Goal: Check status: Check status

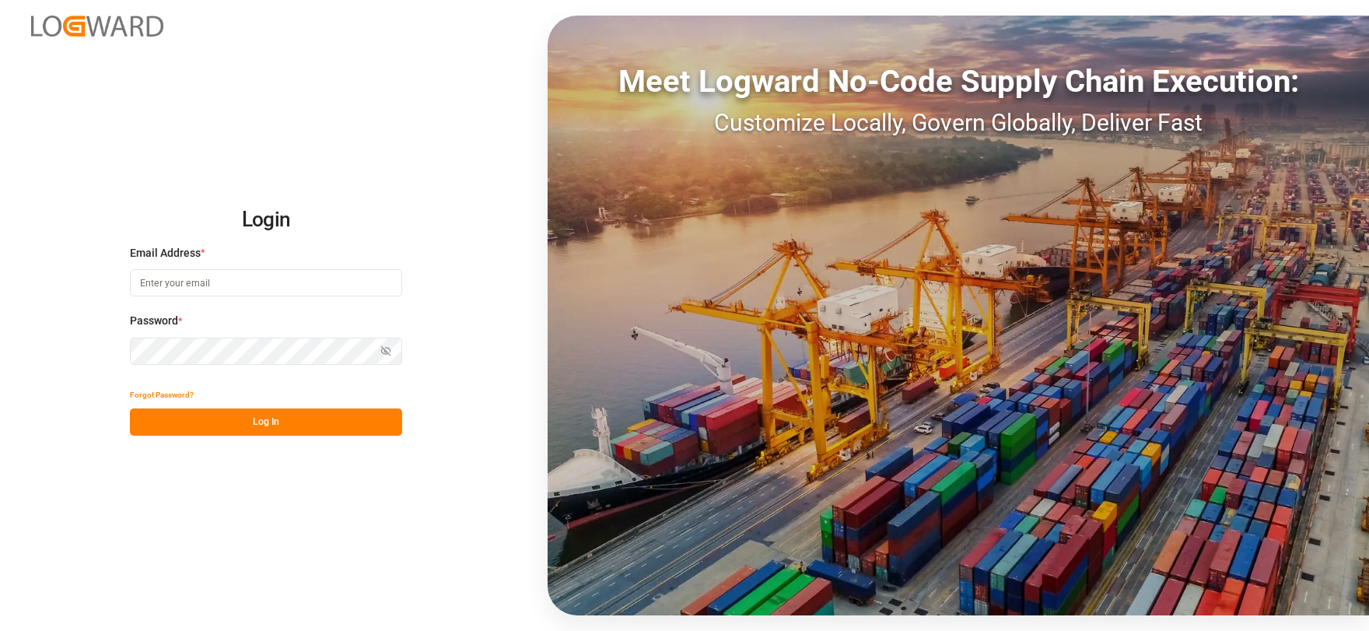
type input "[EMAIL_ADDRESS][DOMAIN_NAME]"
click at [302, 427] on button "Log In" at bounding box center [266, 421] width 272 height 27
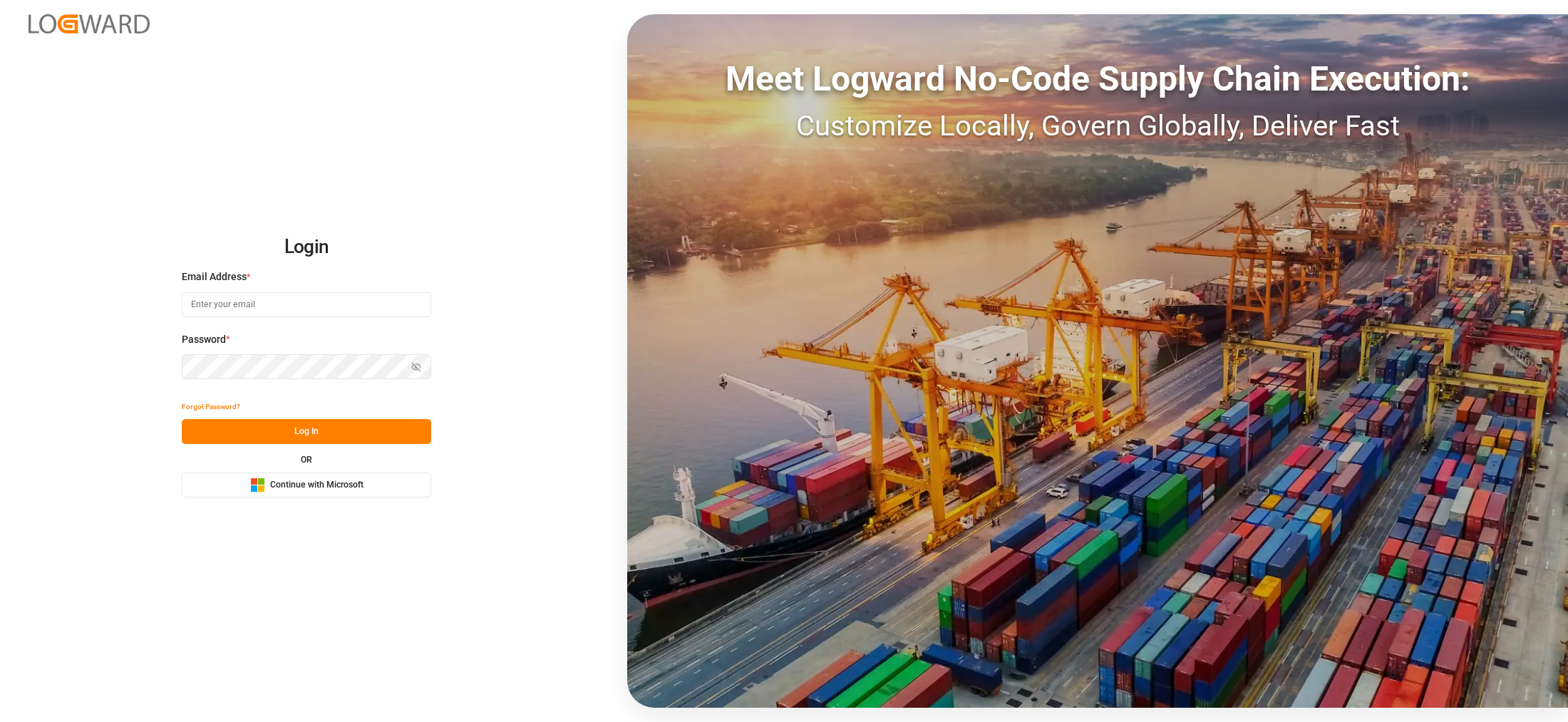
type input "[EMAIL_ADDRESS][DOMAIN_NAME]"
click at [337, 443] on button "Log In" at bounding box center [306, 431] width 249 height 25
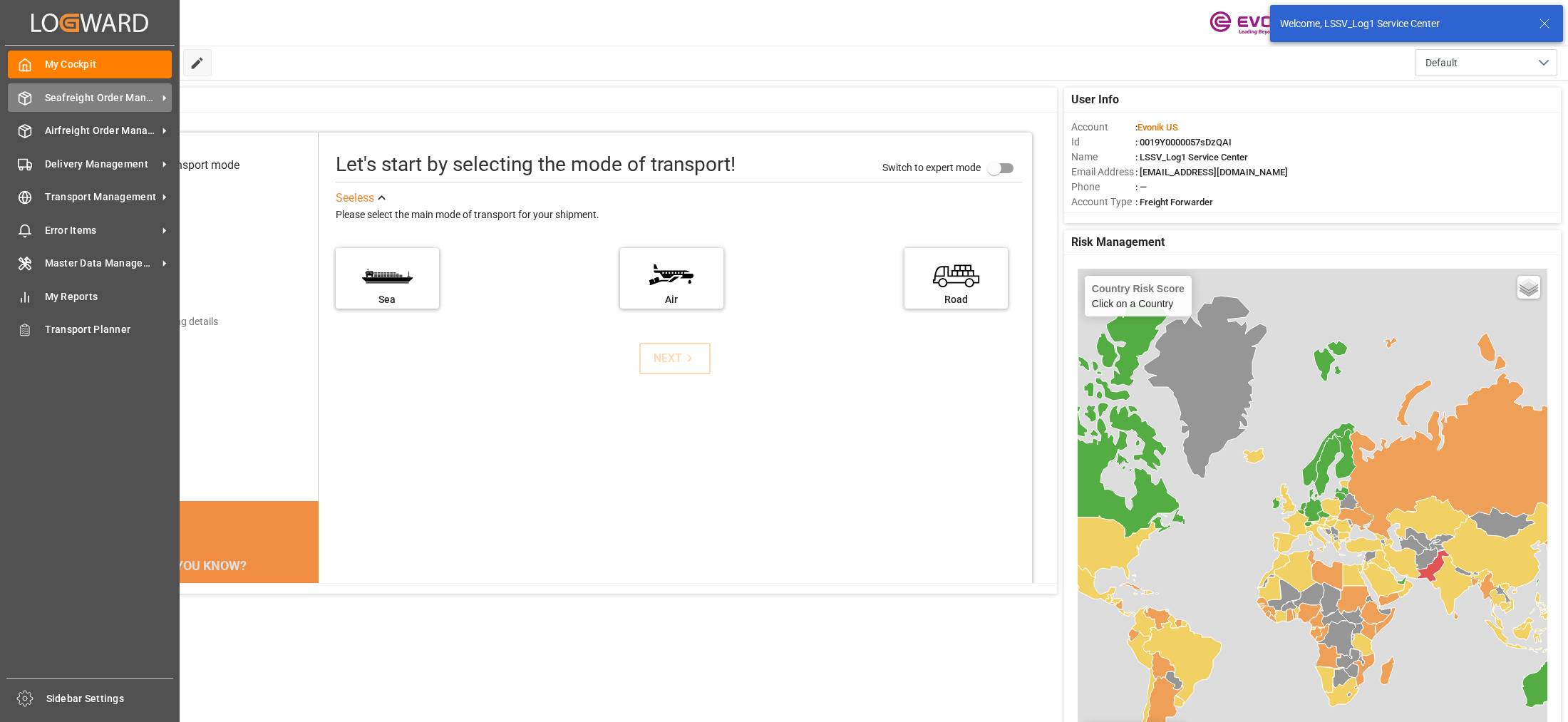
click at [80, 108] on div "Seafreight Order Management Seafreight Order Management" at bounding box center [90, 97] width 164 height 27
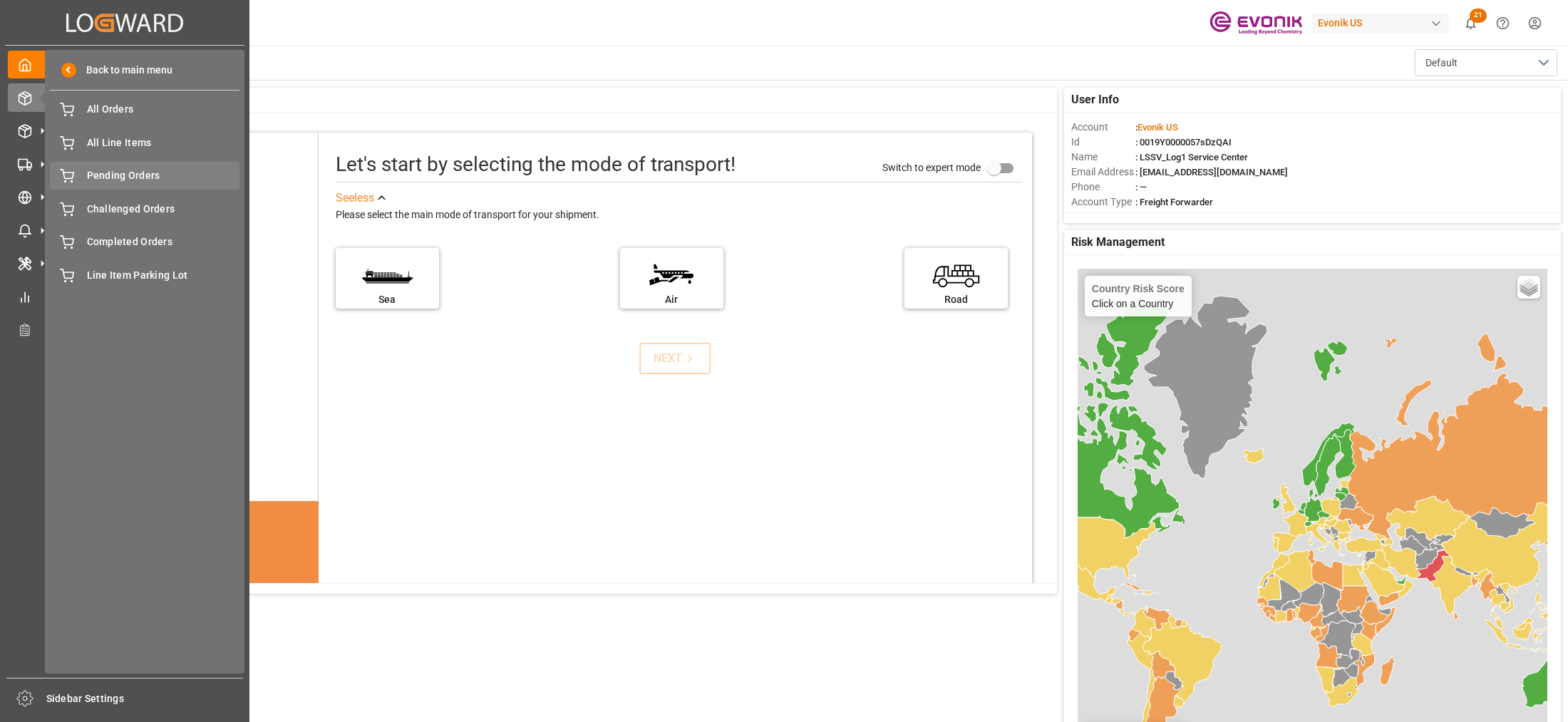
click at [123, 164] on div "Pending Orders Pending Orders" at bounding box center [144, 176] width 190 height 27
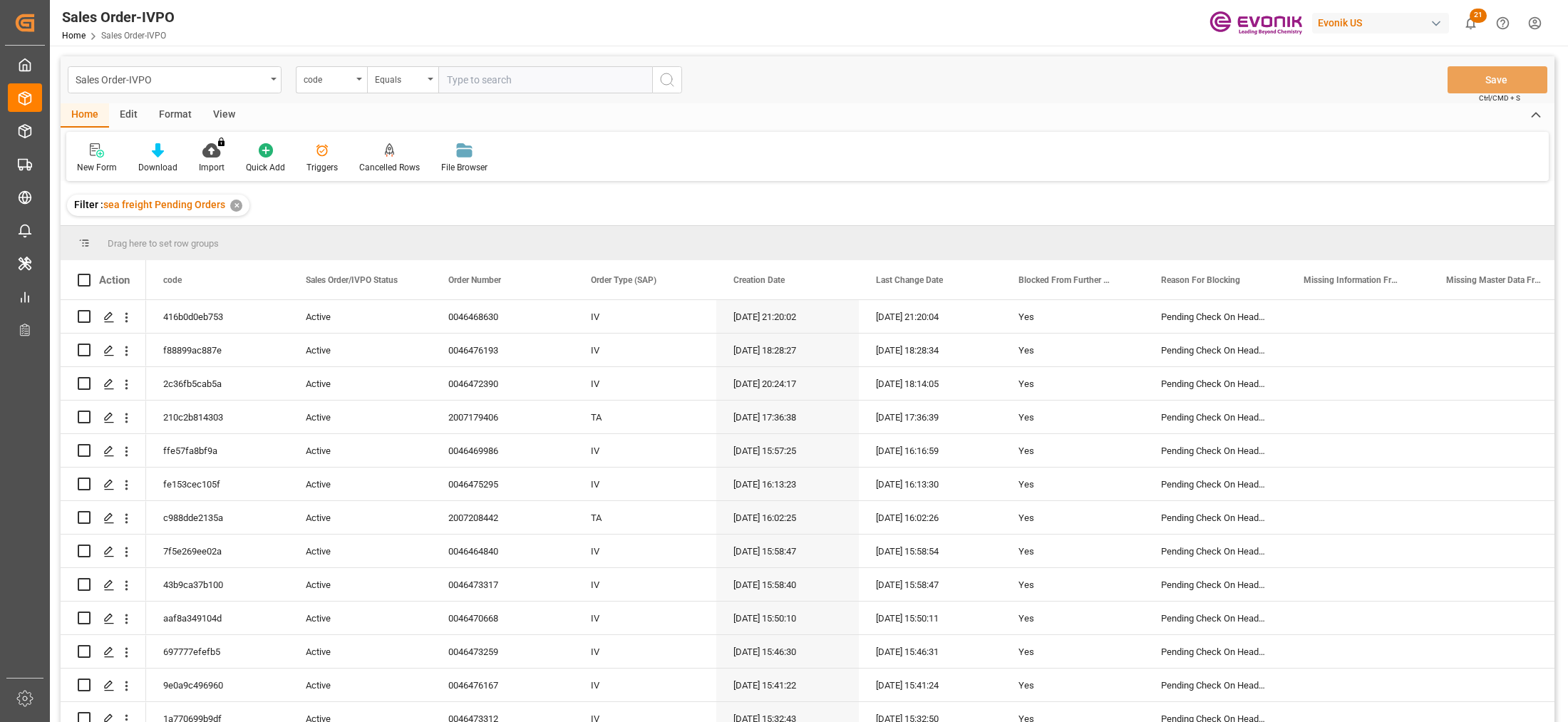
click at [223, 113] on div "View" at bounding box center [223, 115] width 43 height 24
click at [166, 150] on icon at bounding box center [162, 150] width 15 height 15
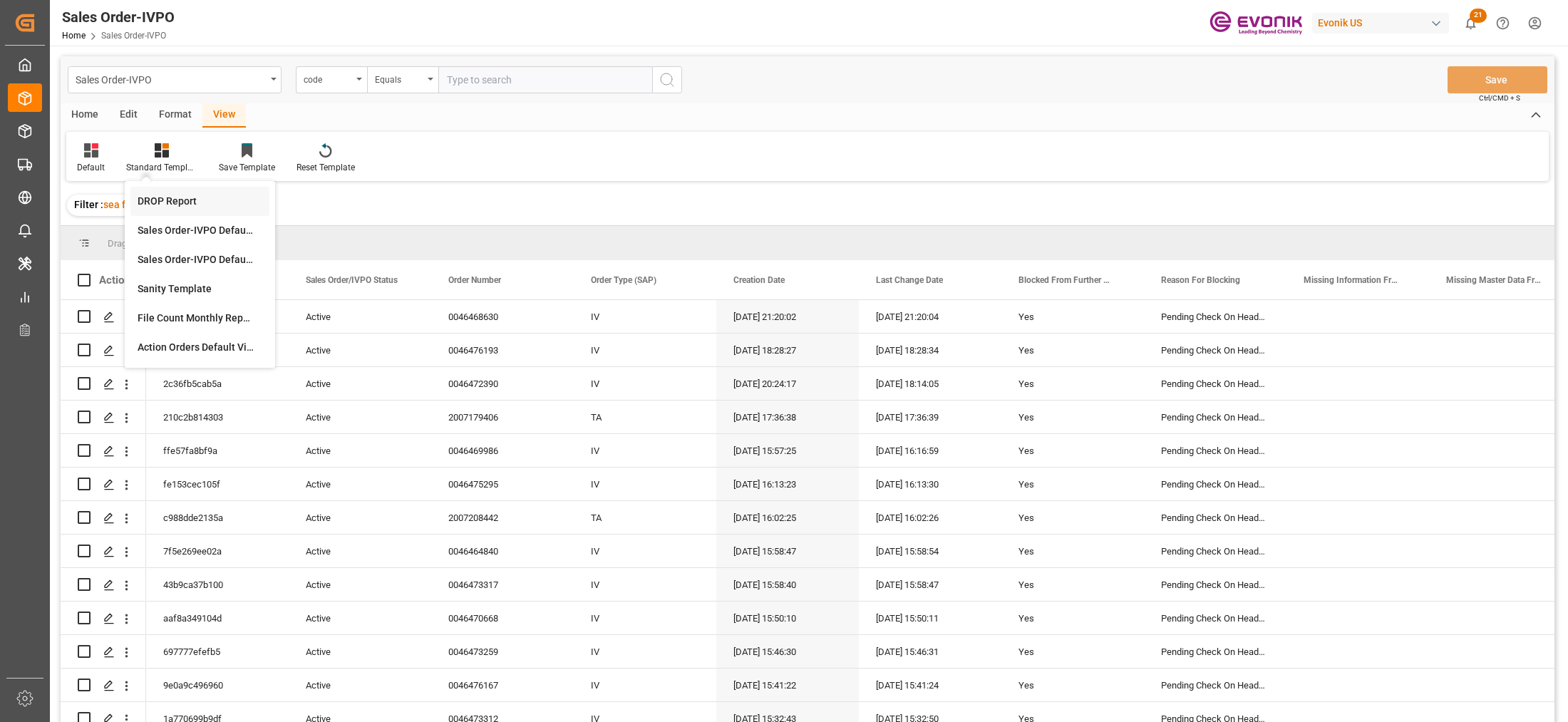
click at [187, 211] on div "DROP Report" at bounding box center [200, 202] width 139 height 29
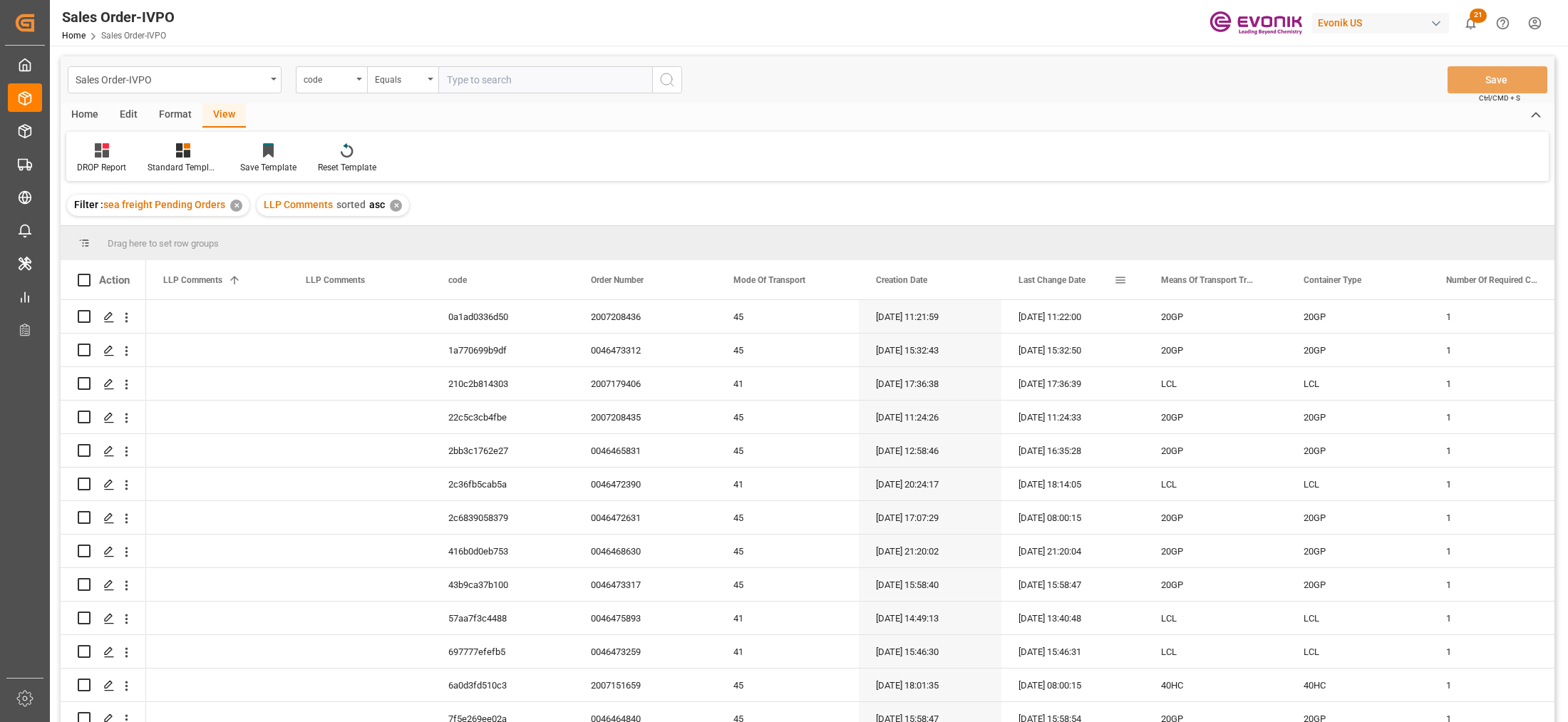
click at [1124, 279] on span at bounding box center [1120, 280] width 13 height 13
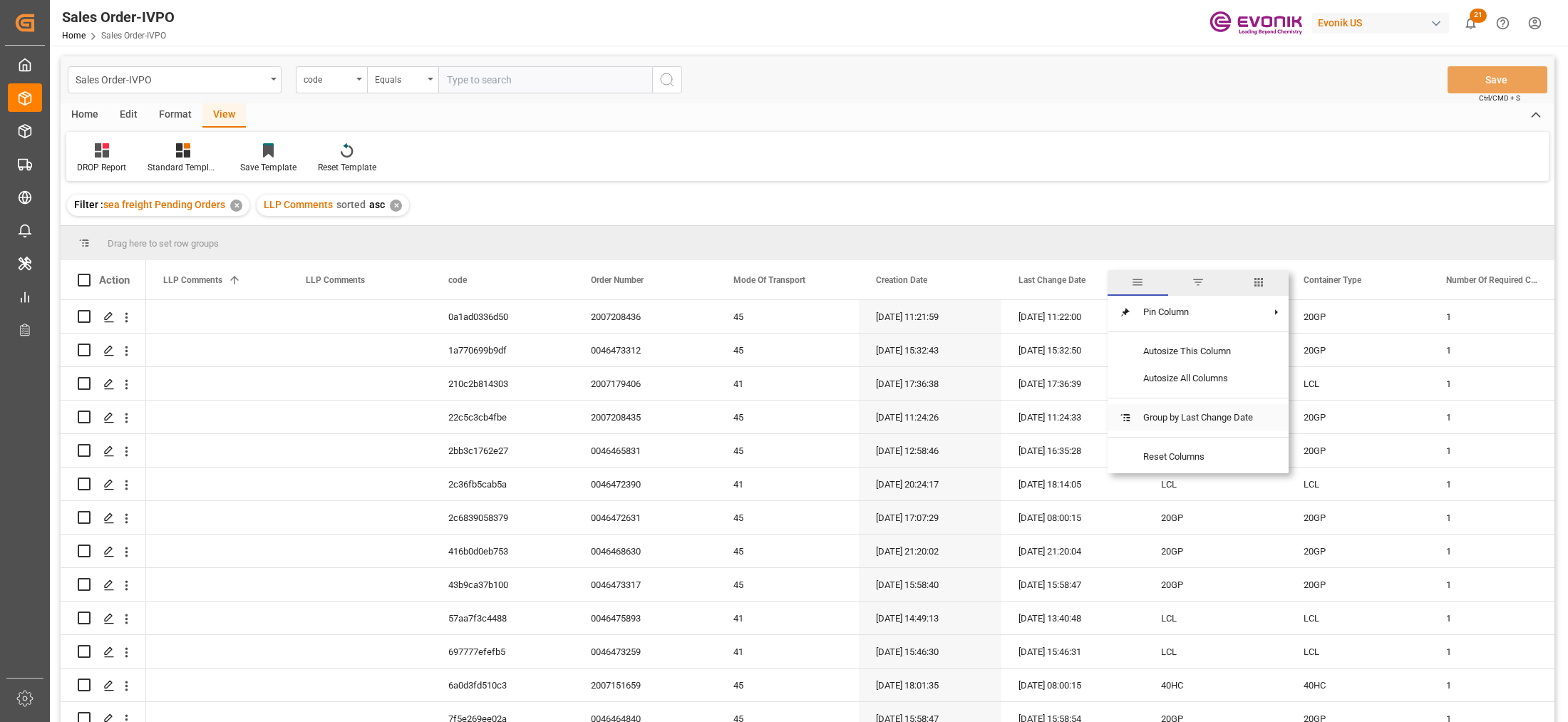
click at [1205, 421] on span "Group by Last Change Date" at bounding box center [1198, 418] width 133 height 27
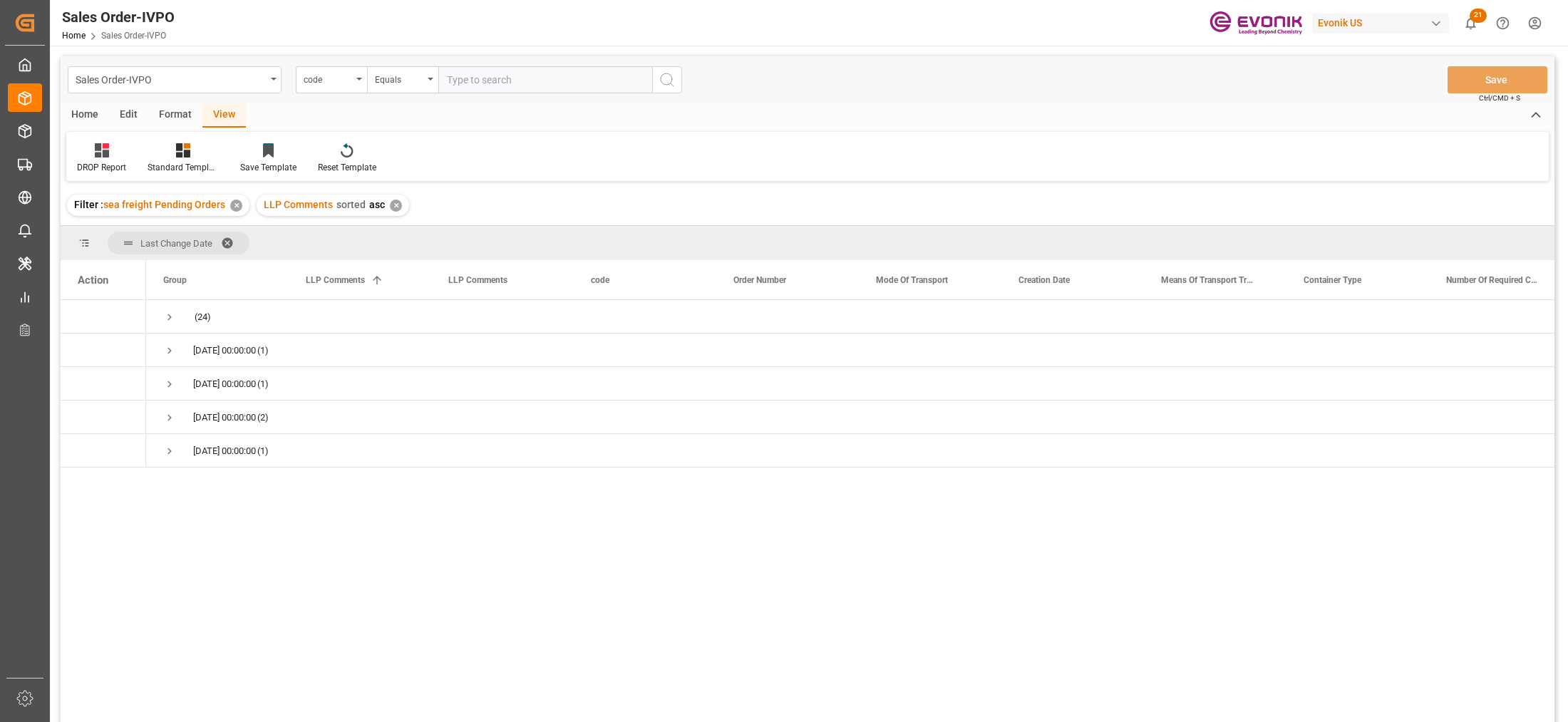
click at [226, 239] on span at bounding box center [232, 243] width 23 height 13
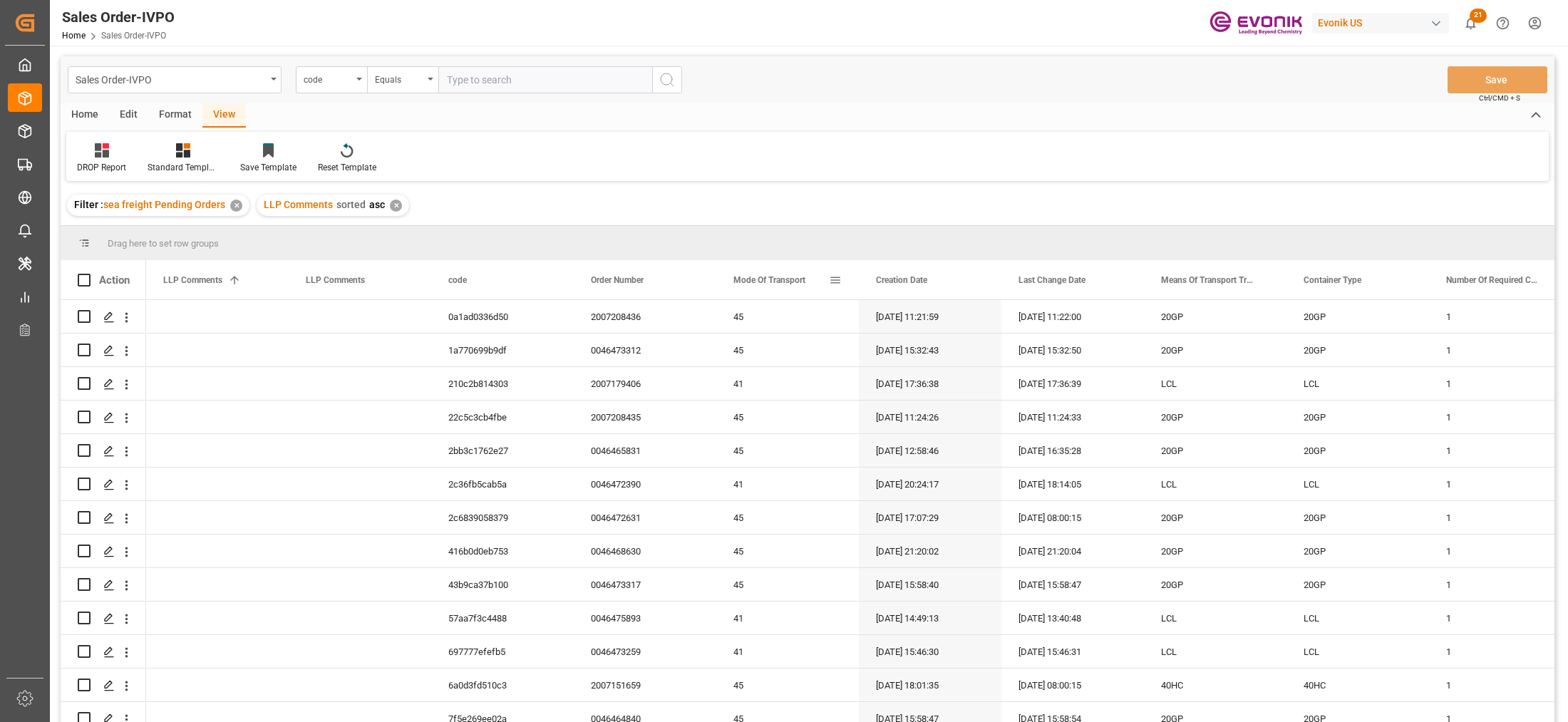
click at [835, 279] on span at bounding box center [835, 280] width 13 height 13
click at [912, 281] on span "filter" at bounding box center [915, 282] width 13 height 13
click at [939, 287] on span "columns" at bounding box center [953, 283] width 52 height 26
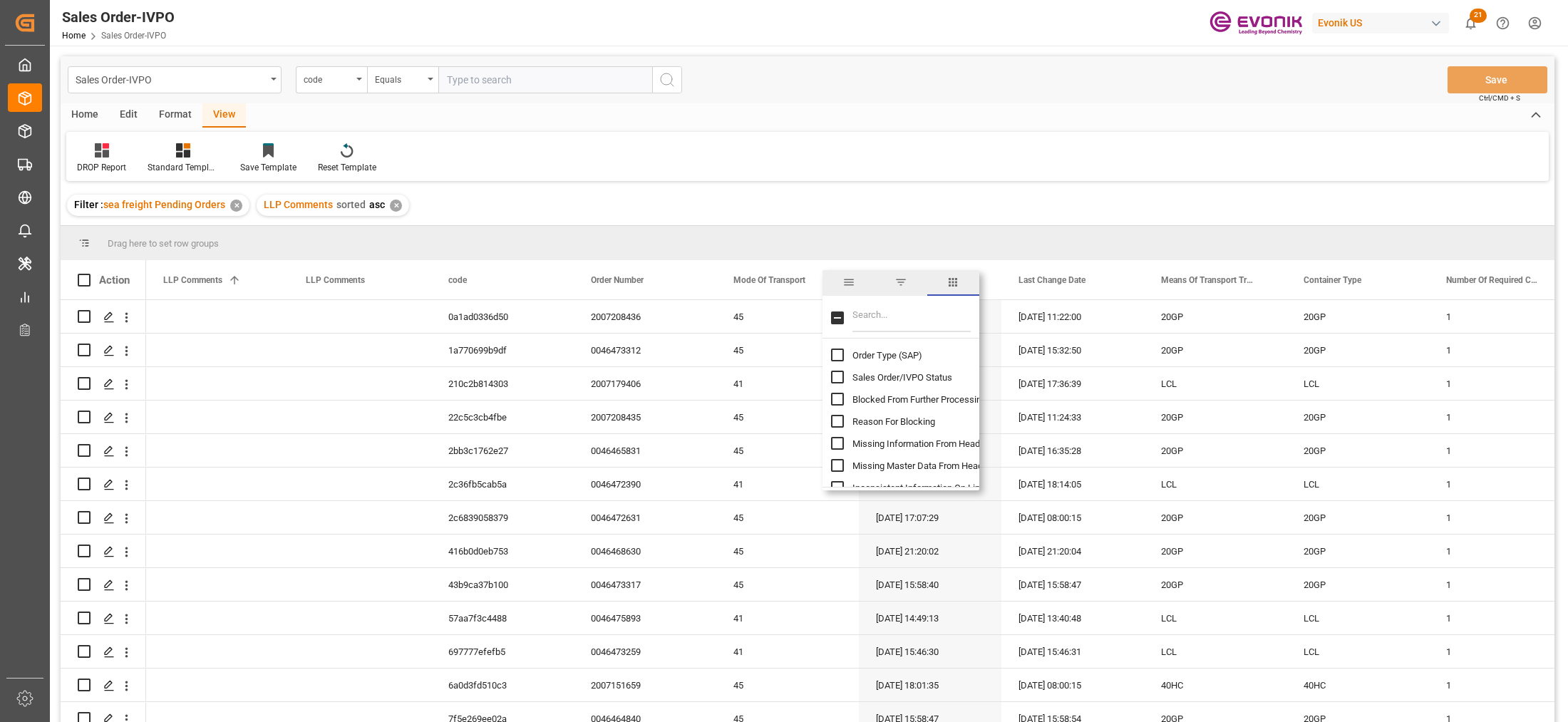
click at [848, 281] on span "general" at bounding box center [849, 282] width 13 height 13
